Goal: Task Accomplishment & Management: Use online tool/utility

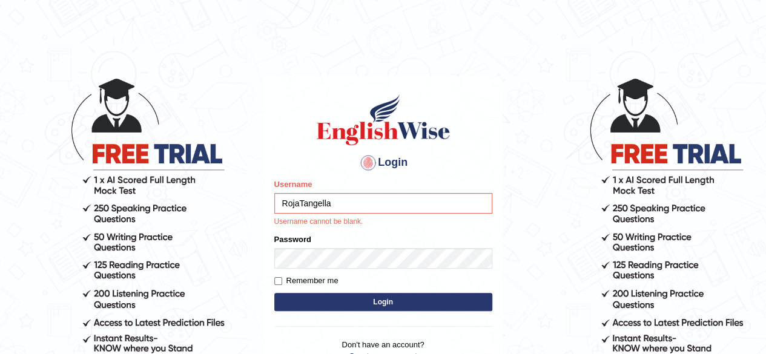
type input "RojaTangella"
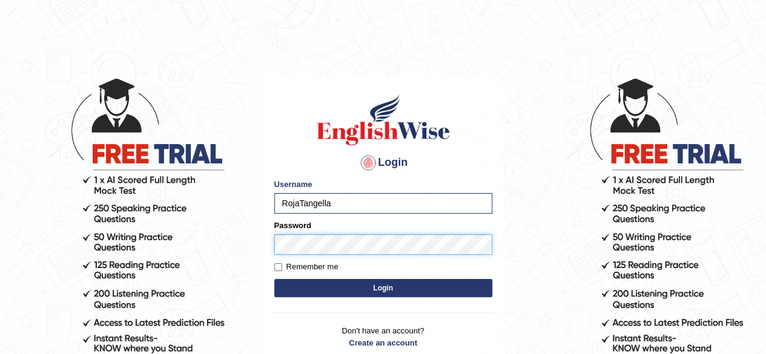
click at [274, 279] on button "Login" at bounding box center [383, 288] width 218 height 18
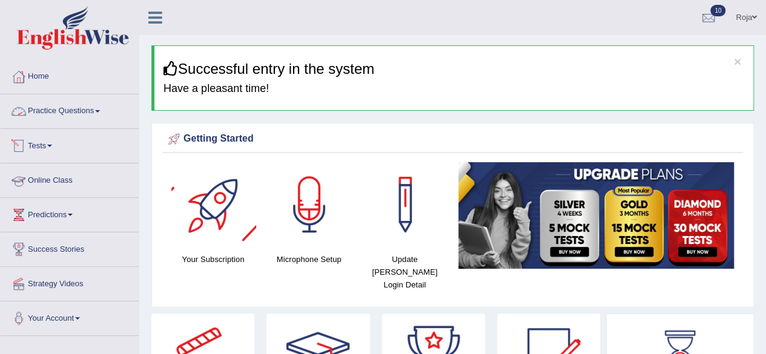
click at [67, 107] on link "Practice Questions" at bounding box center [70, 109] width 138 height 30
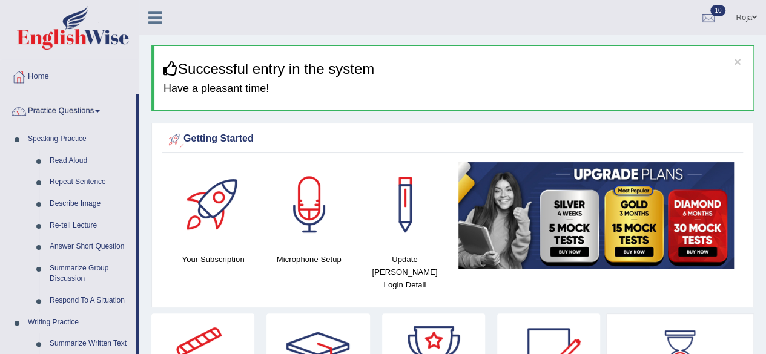
click at [75, 110] on link "Practice Questions" at bounding box center [68, 109] width 135 height 30
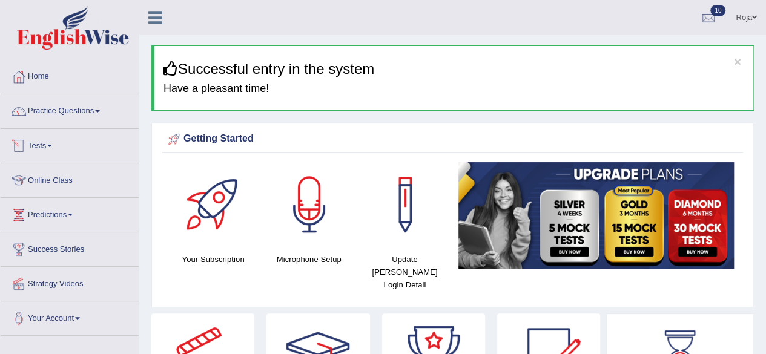
click at [55, 142] on link "Tests" at bounding box center [70, 144] width 138 height 30
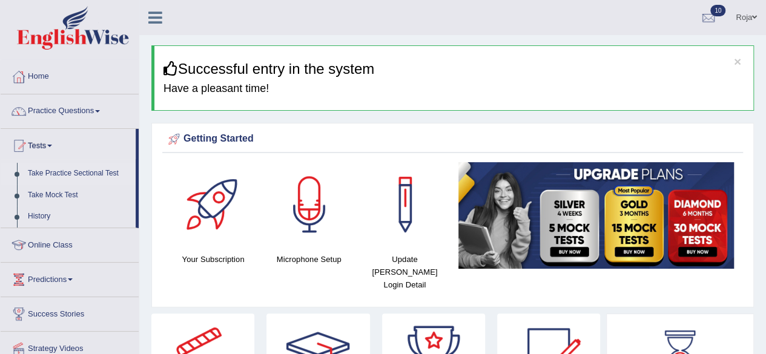
click at [56, 168] on link "Take Practice Sectional Test" at bounding box center [78, 174] width 113 height 22
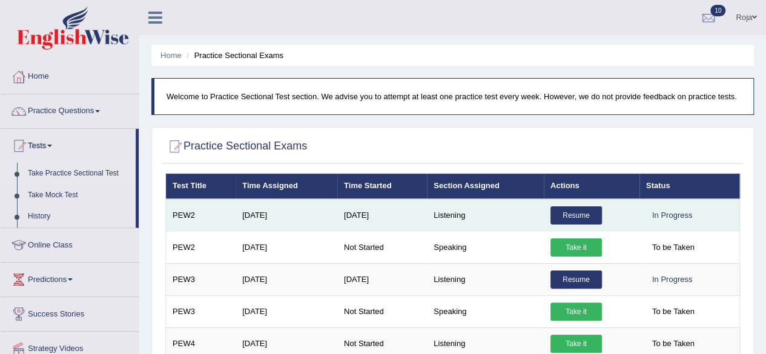
click at [577, 214] on link "Resume" at bounding box center [575, 215] width 51 height 18
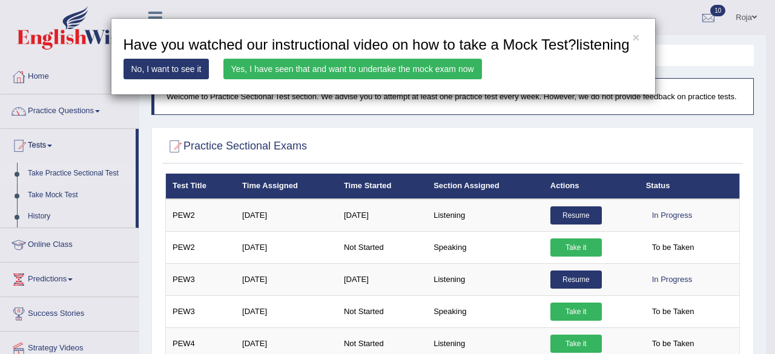
click at [315, 59] on link "Yes, I have seen that and want to undertake the mock exam now" at bounding box center [352, 69] width 258 height 21
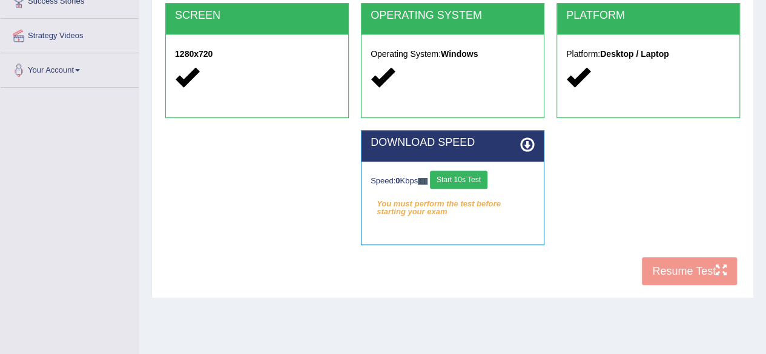
scroll to position [281, 0]
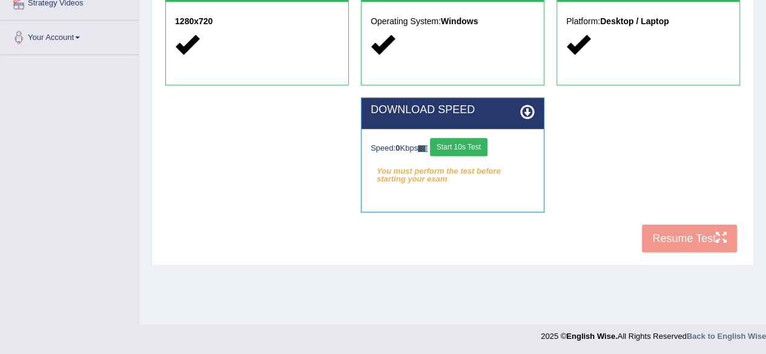
click at [482, 148] on button "Start 10s Test" at bounding box center [458, 147] width 57 height 18
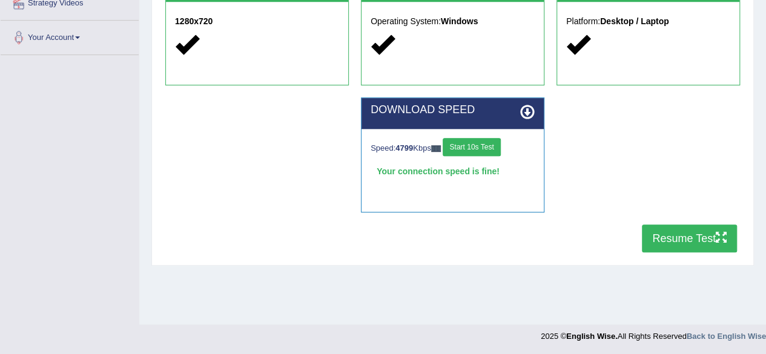
click at [691, 240] on button "Resume Test" at bounding box center [688, 239] width 95 height 28
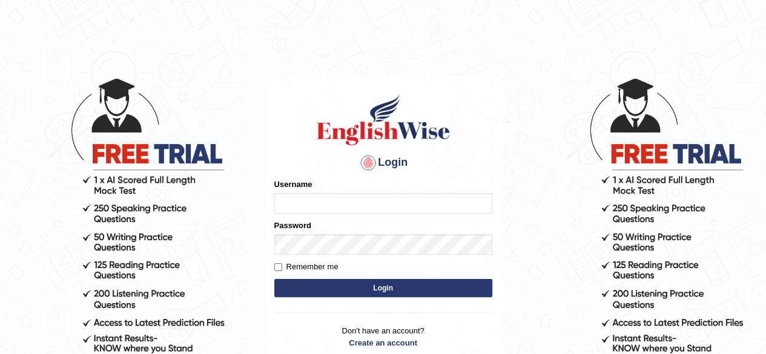
click at [309, 200] on input "Username" at bounding box center [383, 203] width 218 height 21
type input "RojaTangella"
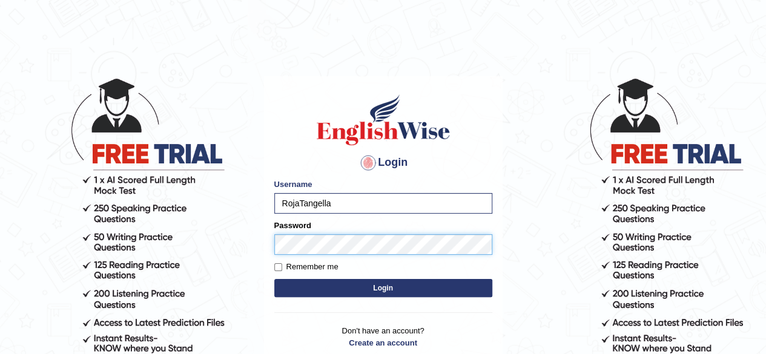
click at [274, 279] on button "Login" at bounding box center [383, 288] width 218 height 18
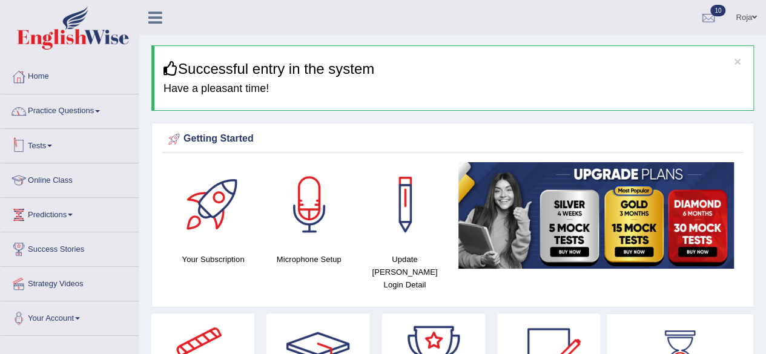
click at [61, 144] on link "Tests" at bounding box center [70, 144] width 138 height 30
click at [61, 144] on link "Tests" at bounding box center [68, 144] width 135 height 30
click at [61, 145] on link "Tests" at bounding box center [70, 144] width 138 height 30
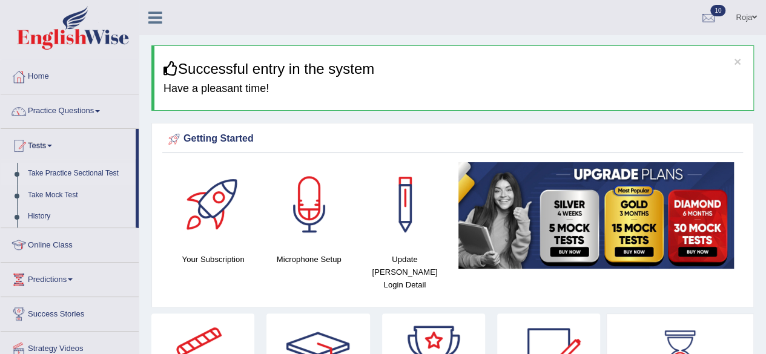
click at [47, 173] on link "Take Practice Sectional Test" at bounding box center [78, 174] width 113 height 22
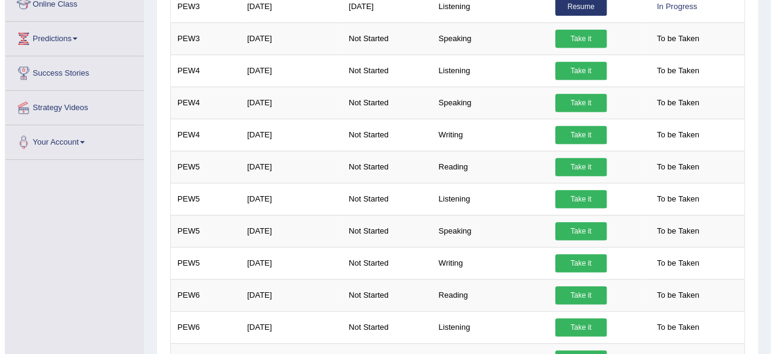
scroll to position [258, 0]
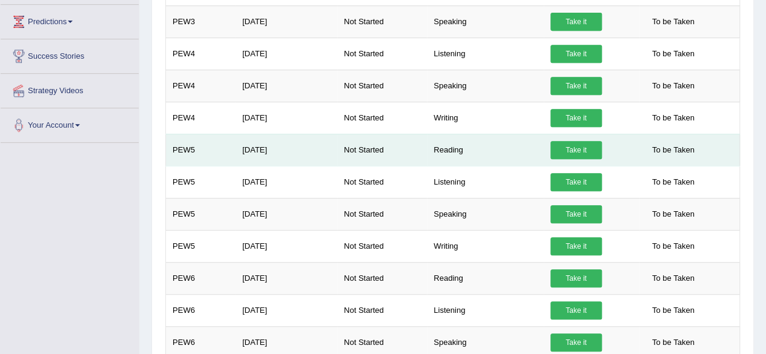
click at [586, 148] on link "Take it" at bounding box center [575, 150] width 51 height 18
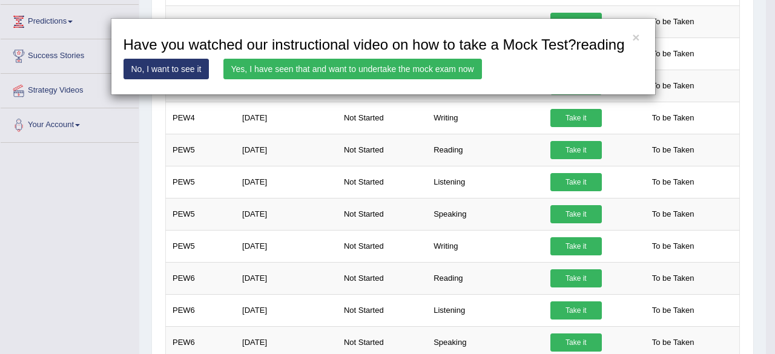
click at [424, 71] on link "Yes, I have seen that and want to undertake the mock exam now" at bounding box center [352, 69] width 258 height 21
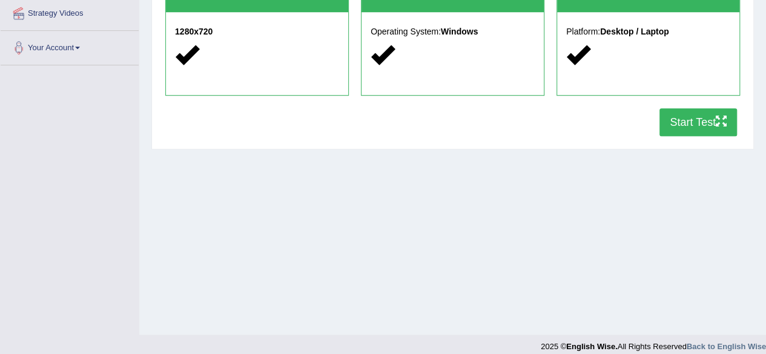
scroll to position [281, 0]
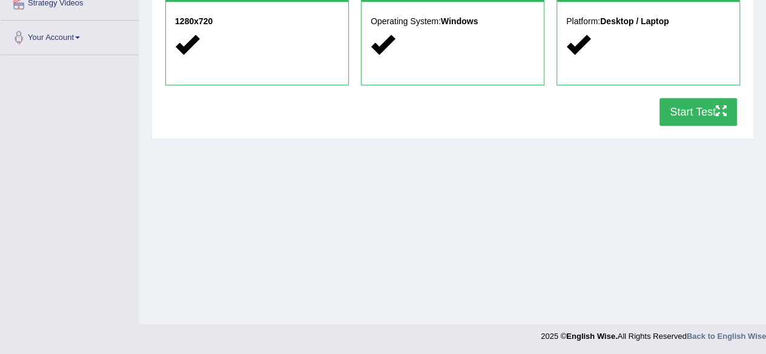
click at [712, 99] on button "Start Test" at bounding box center [697, 112] width 77 height 28
